Goal: Navigation & Orientation: Find specific page/section

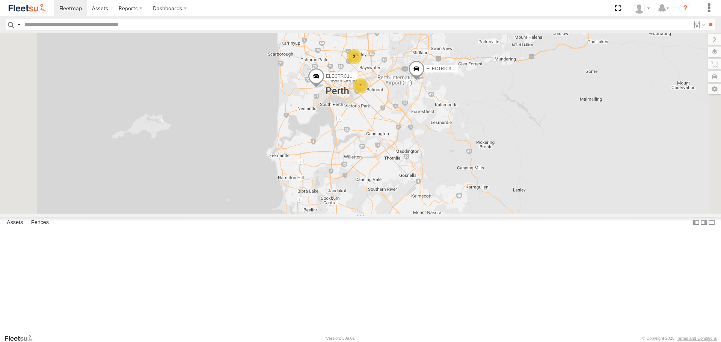
click at [9, 11] on img at bounding box center [27, 8] width 39 height 10
